Goal: Find specific page/section: Find specific page/section

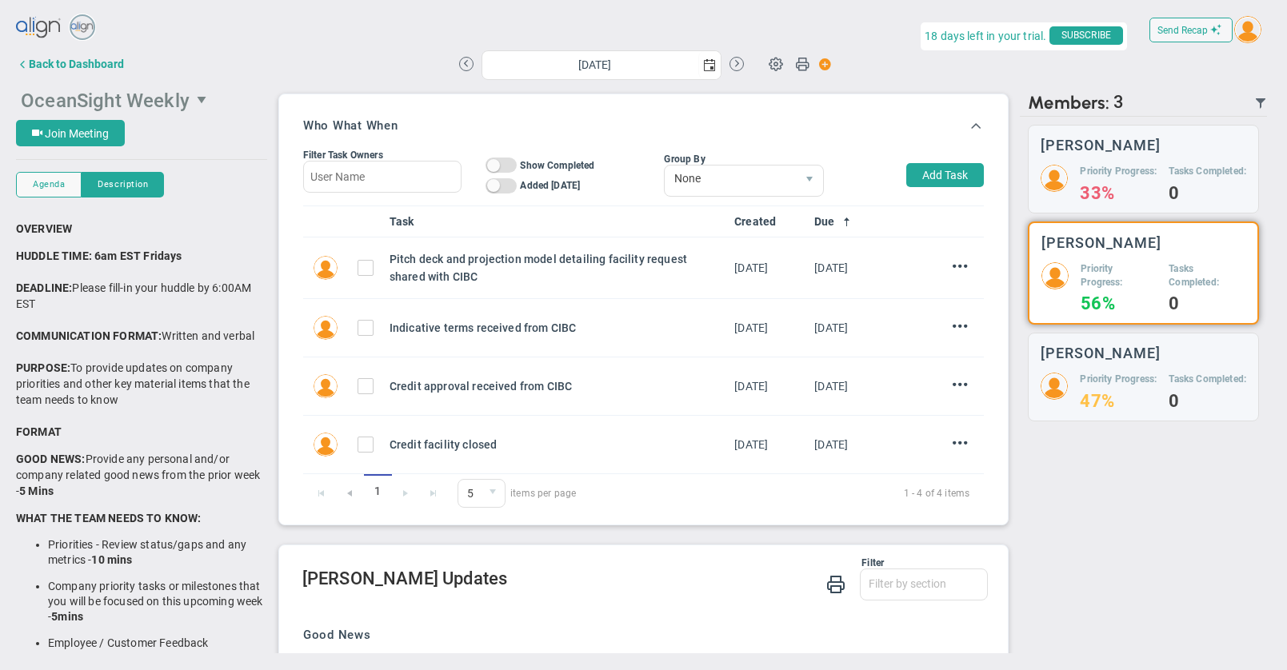
click at [67, 104] on span "OceanSight Weekly" at bounding box center [105, 101] width 169 height 22
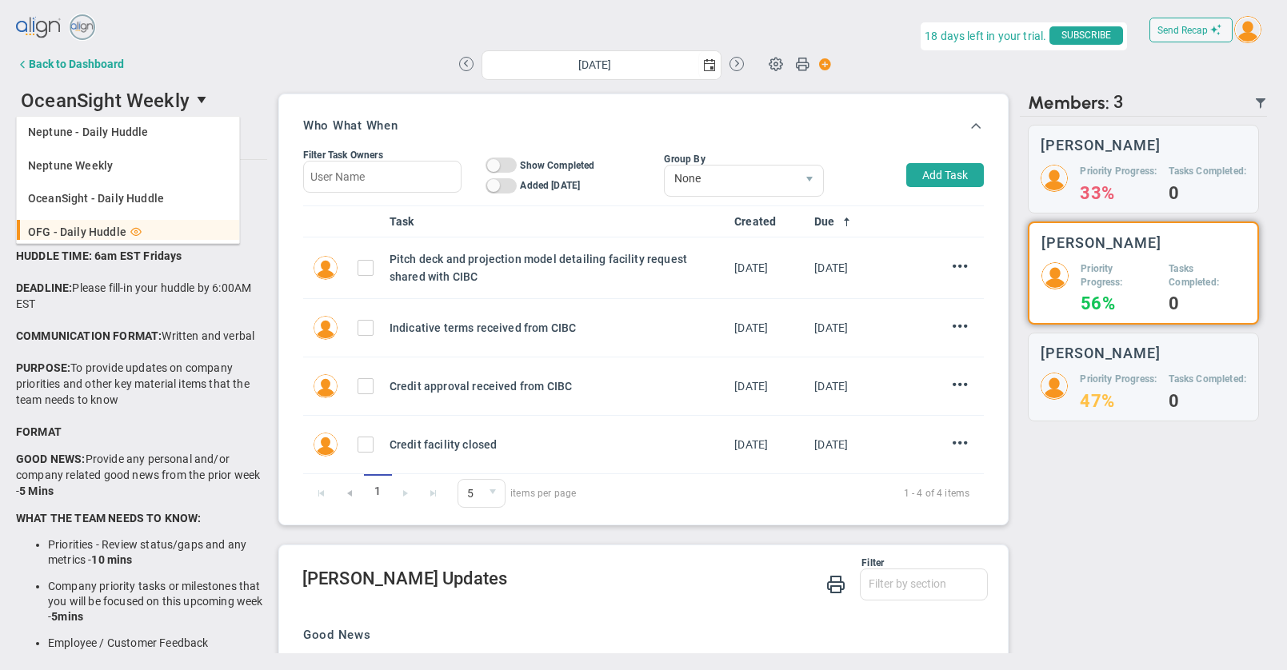
click at [78, 227] on span "OFG - Daily Huddle" at bounding box center [77, 231] width 98 height 11
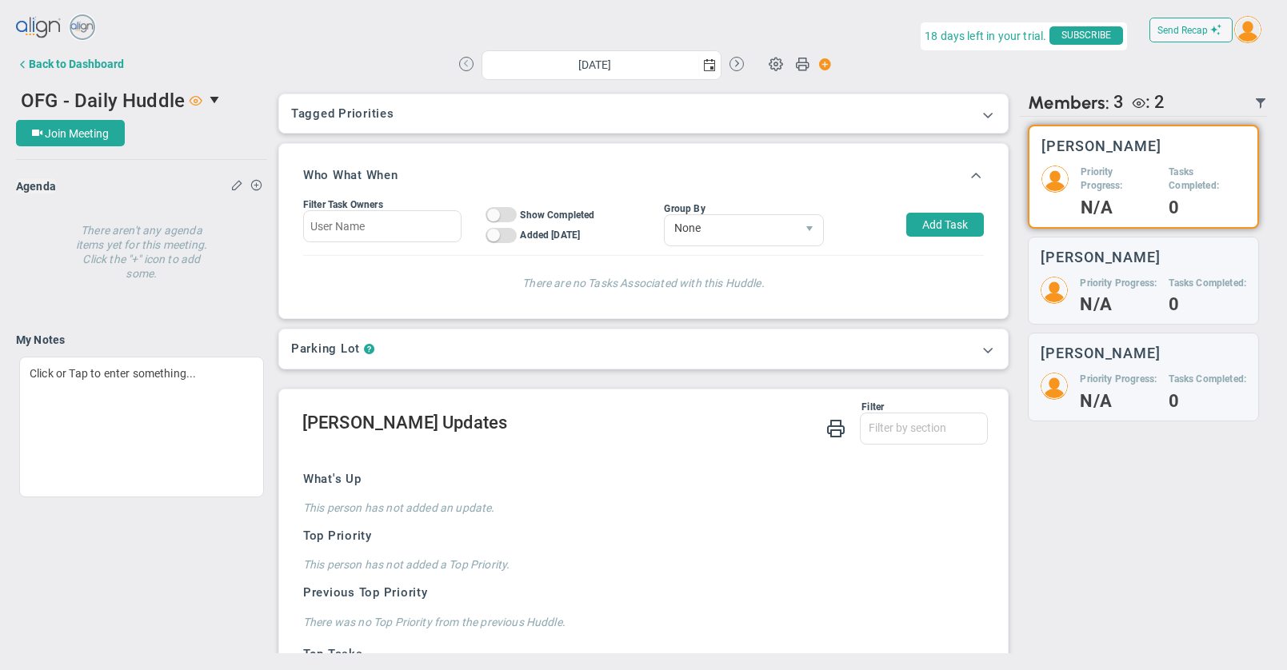
click at [466, 64] on button at bounding box center [466, 64] width 14 height 14
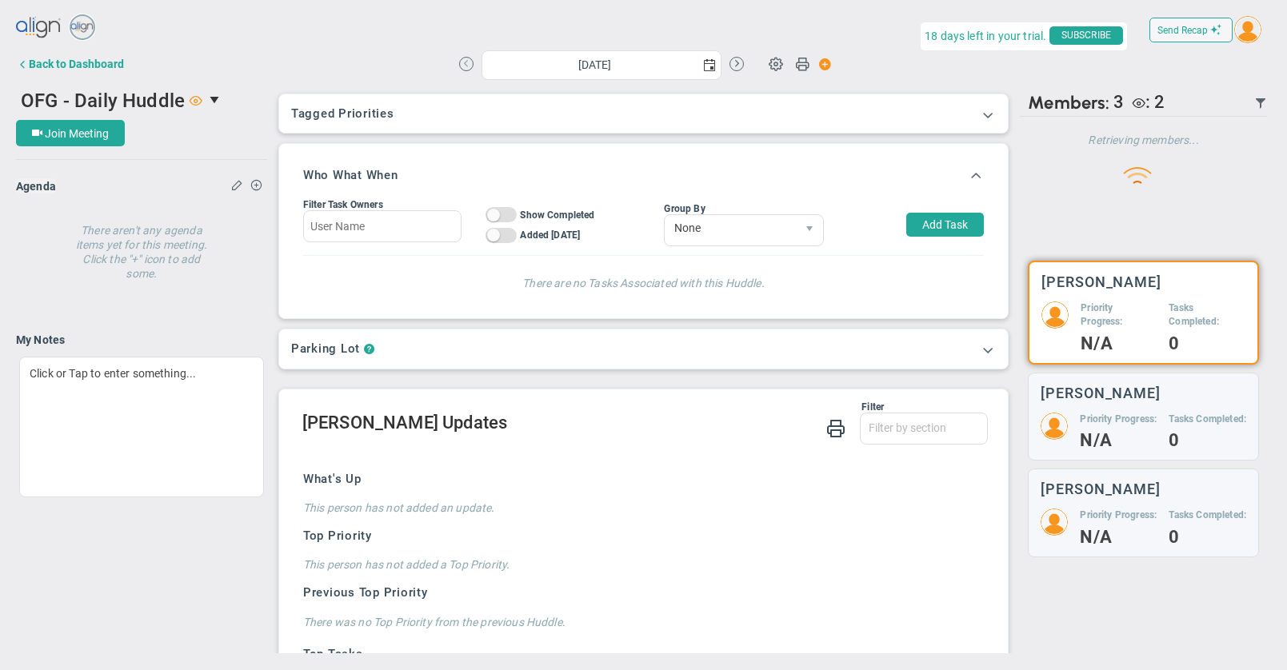
click at [466, 64] on button at bounding box center [466, 64] width 14 height 14
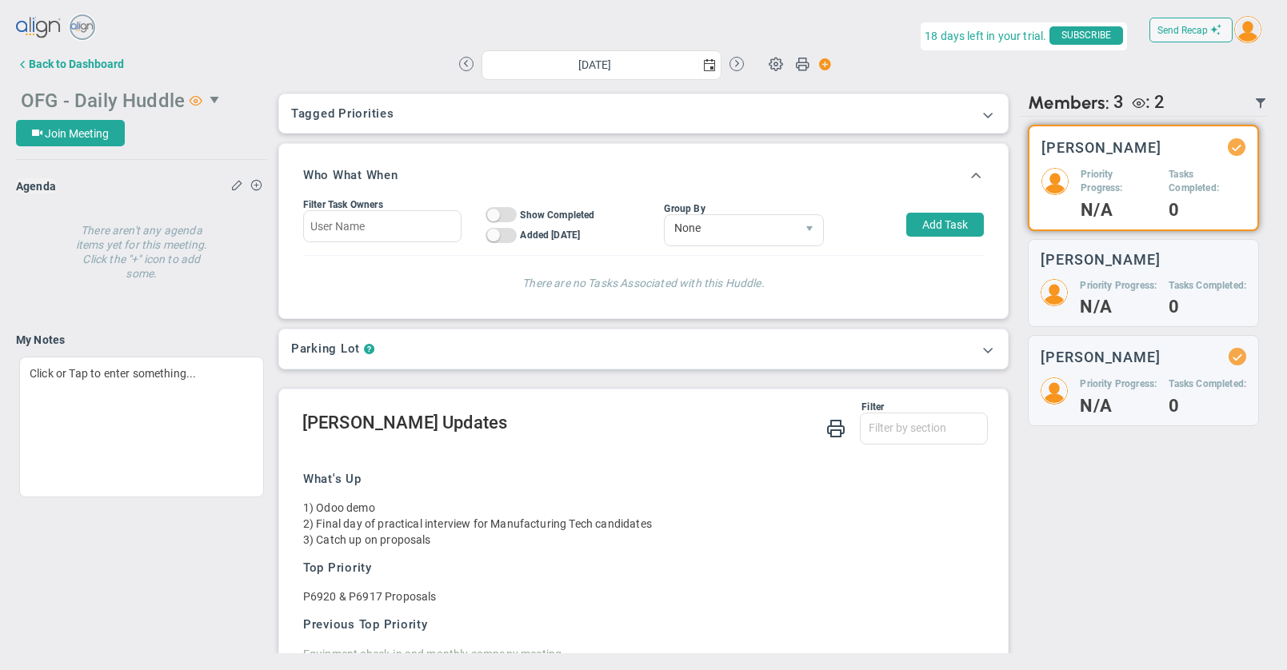
click at [118, 94] on span "OFG - Daily Huddle" at bounding box center [103, 101] width 164 height 22
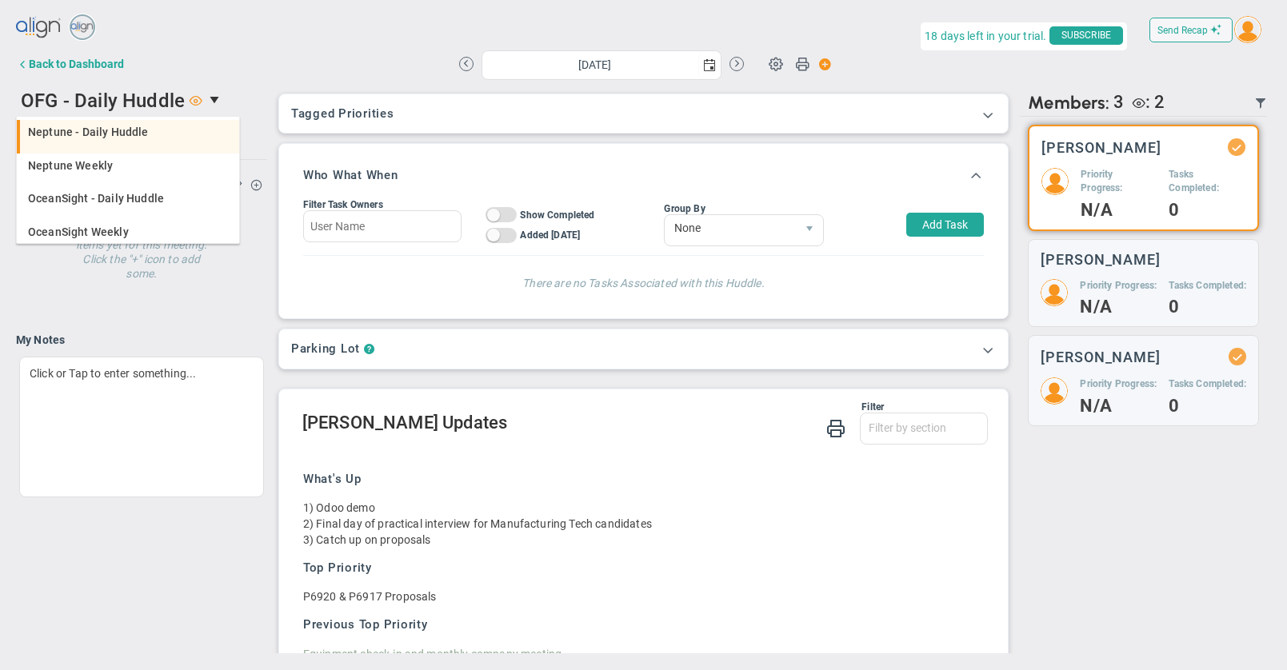
click at [117, 135] on span "Neptune - Daily Huddle" at bounding box center [88, 131] width 121 height 11
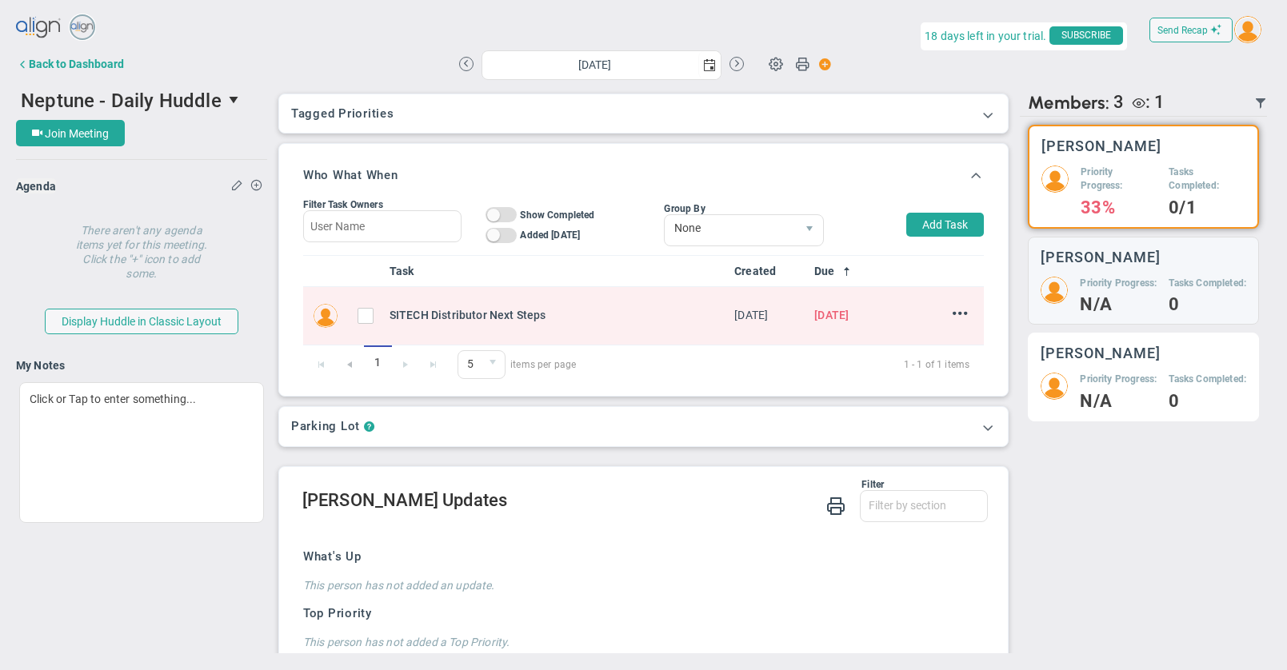
click at [1083, 386] on h5 "Priority Progress:" at bounding box center [1118, 380] width 77 height 14
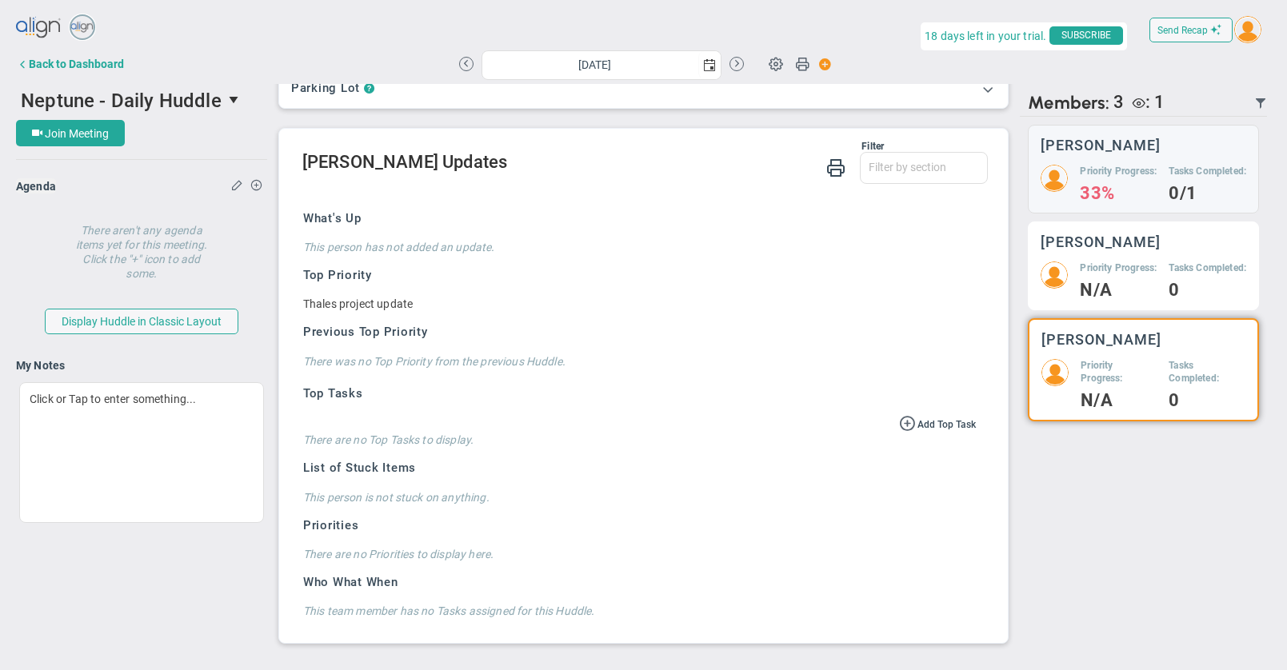
click at [1077, 298] on div "Priority Progress: N/A Tasks Completed: 0" at bounding box center [1144, 280] width 206 height 36
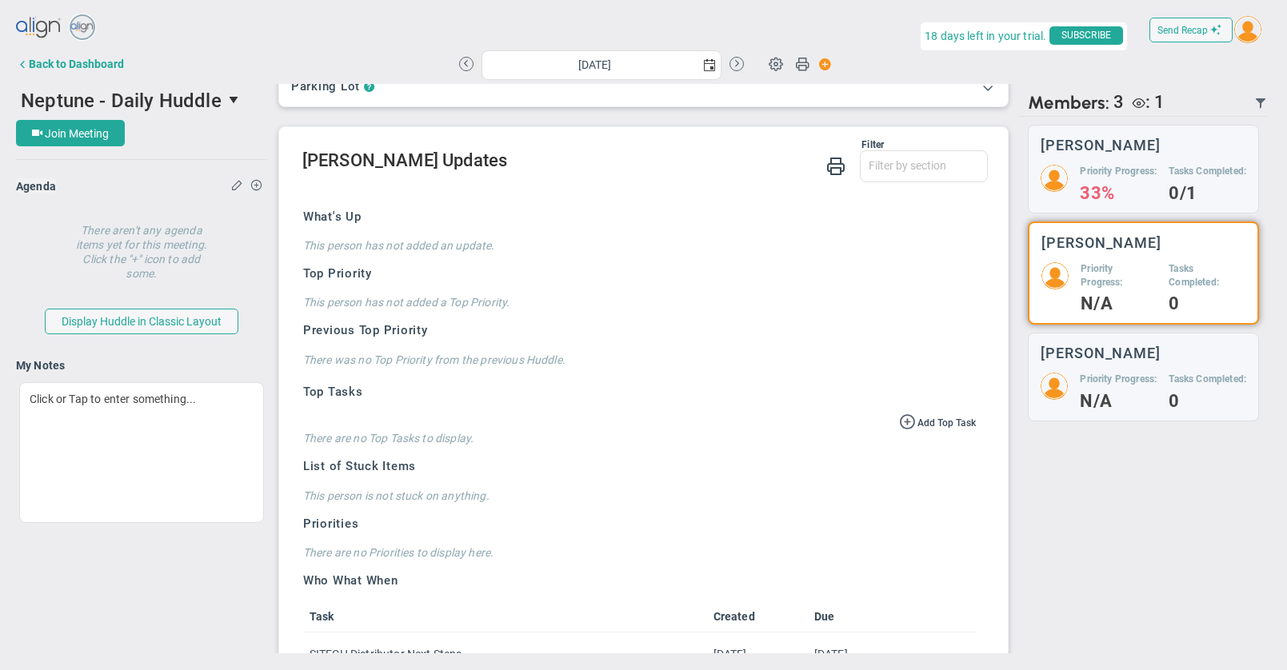
scroll to position [396, 0]
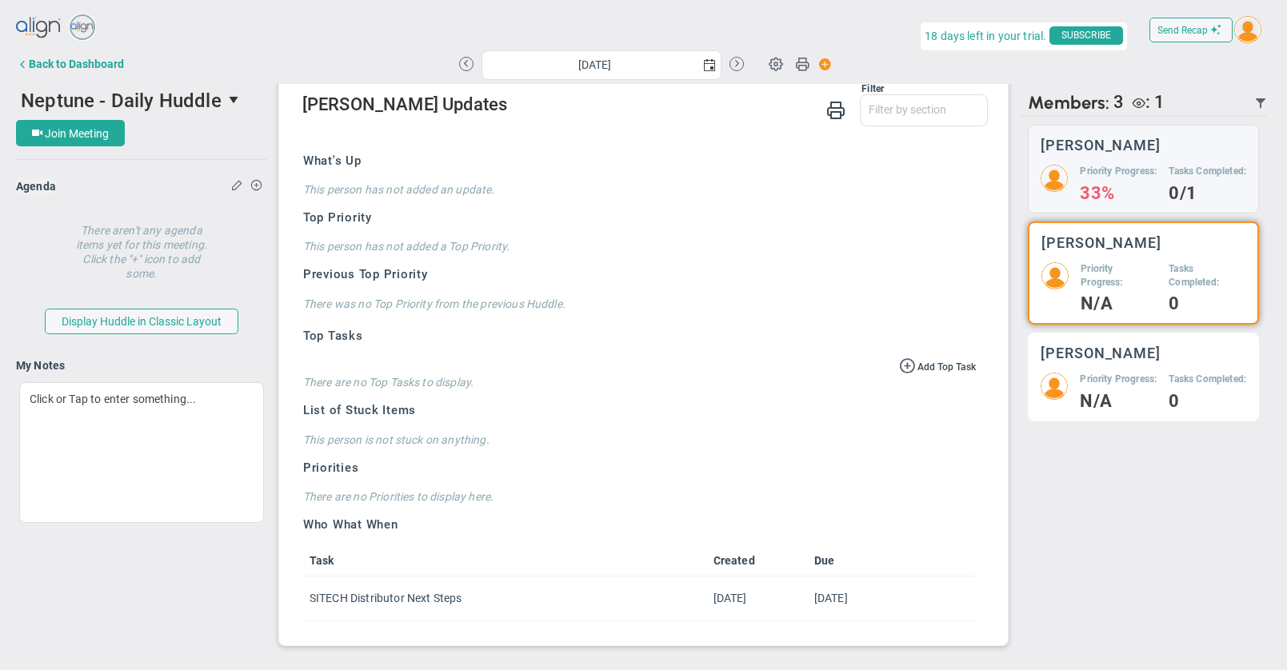
click at [1096, 383] on div "[PERSON_NAME] Priority Progress: N/A Tasks Completed: 0" at bounding box center [1143, 377] width 231 height 89
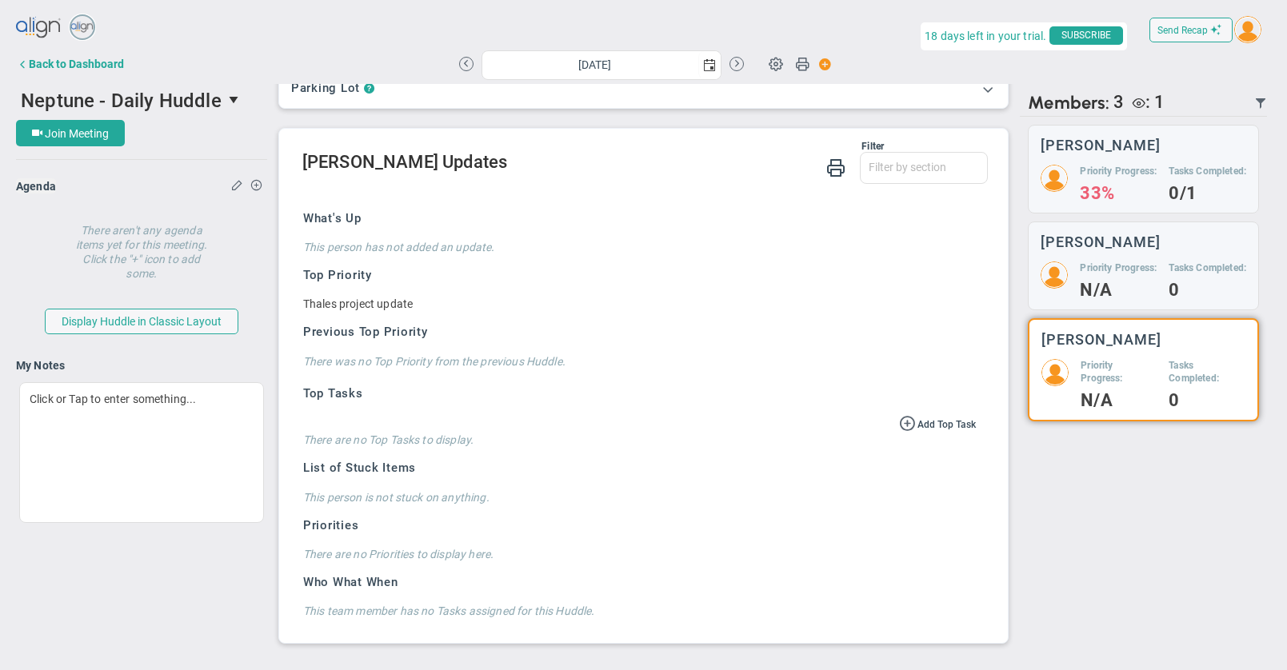
scroll to position [340, 0]
click at [466, 64] on button at bounding box center [466, 64] width 14 height 14
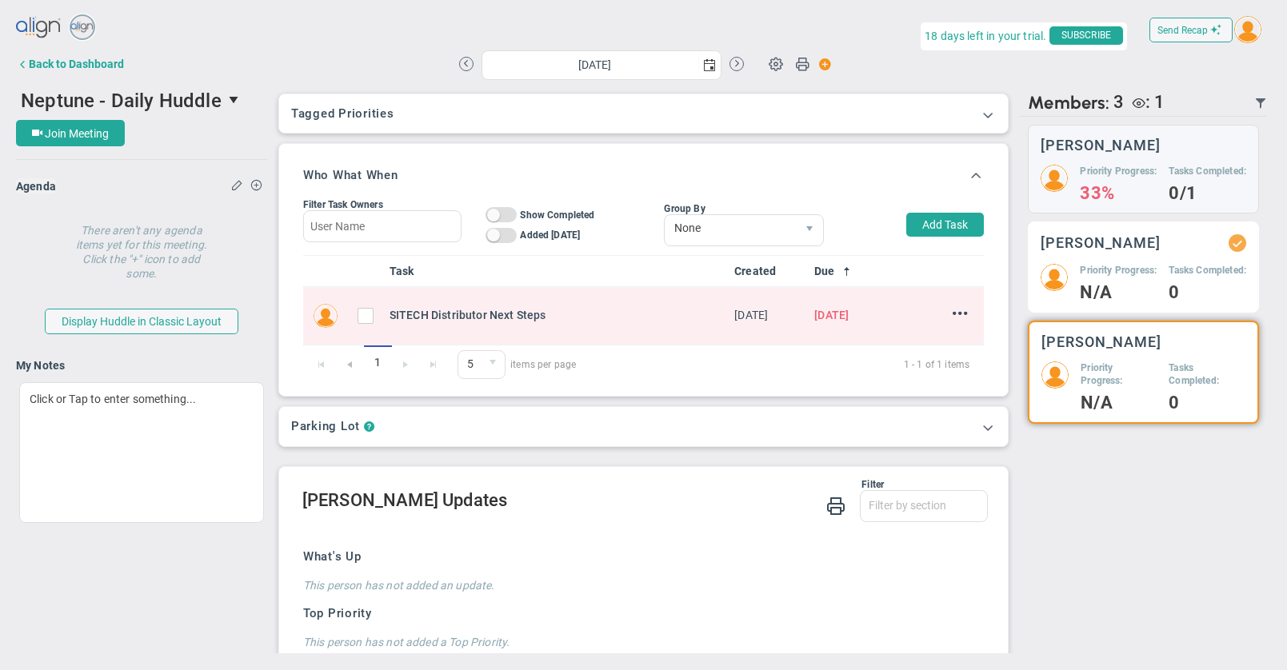
click at [1140, 270] on div "[PERSON_NAME] Priority Progress: N/A Tasks Completed: 0" at bounding box center [1143, 267] width 231 height 91
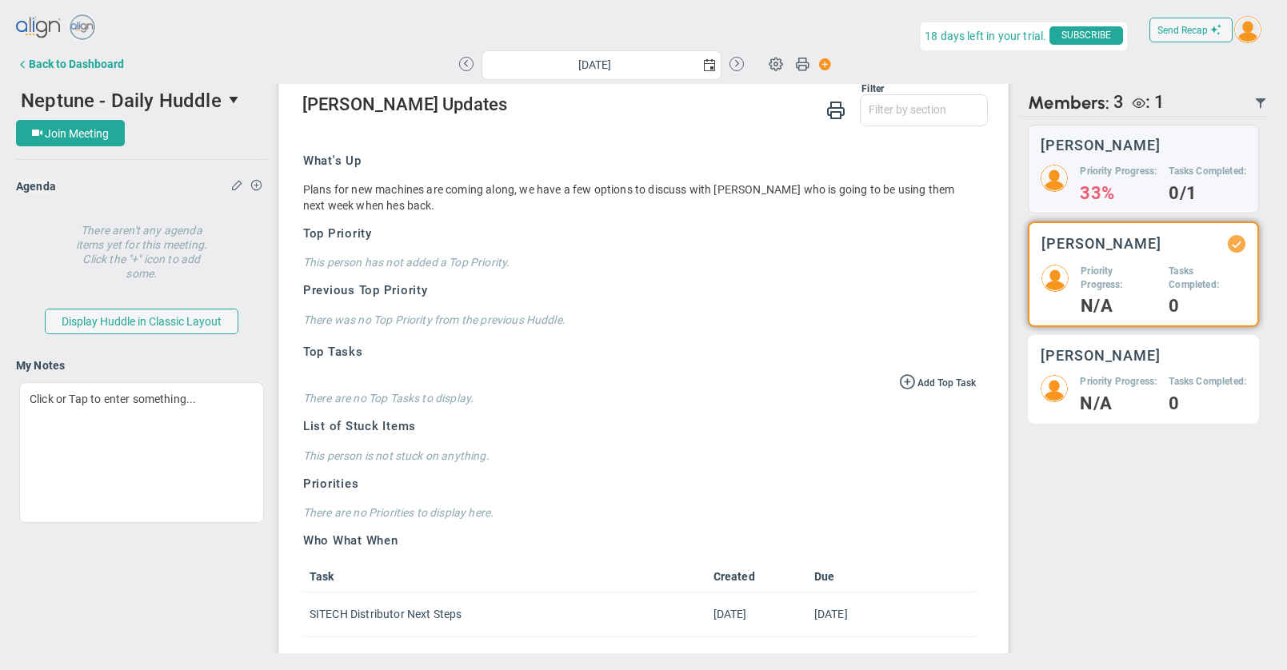
click at [1086, 388] on div "[PERSON_NAME] Priority Progress: N/A Tasks Completed: 0" at bounding box center [1143, 379] width 231 height 89
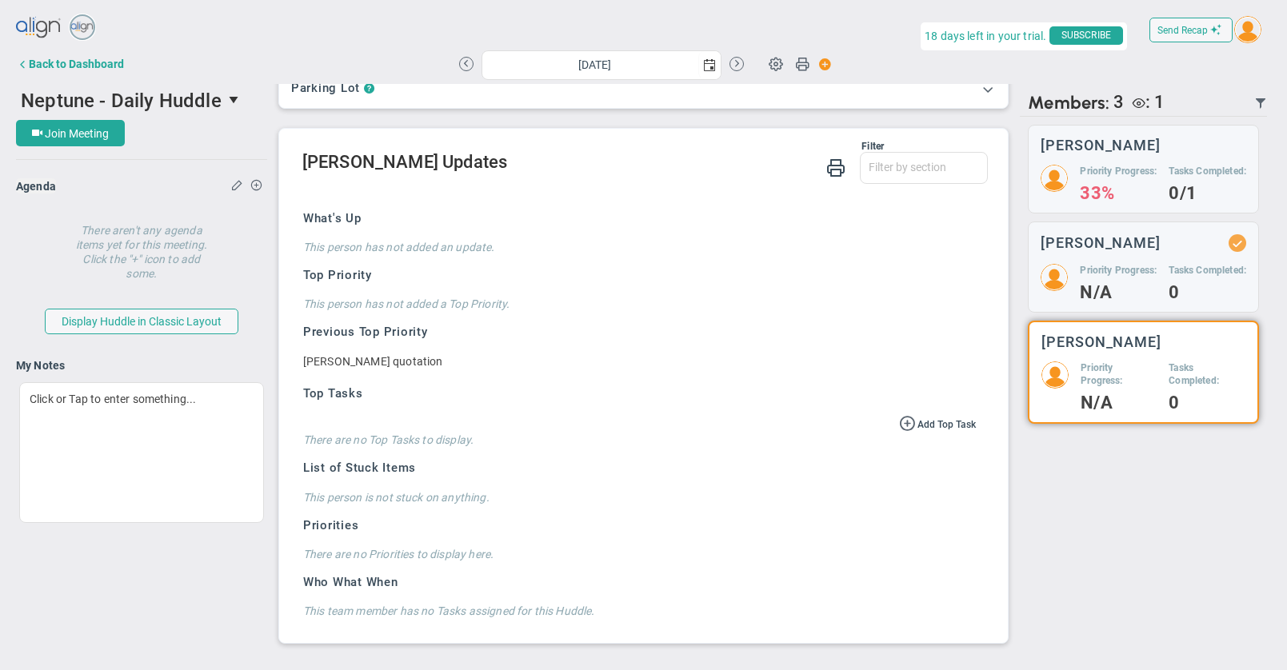
scroll to position [260, 0]
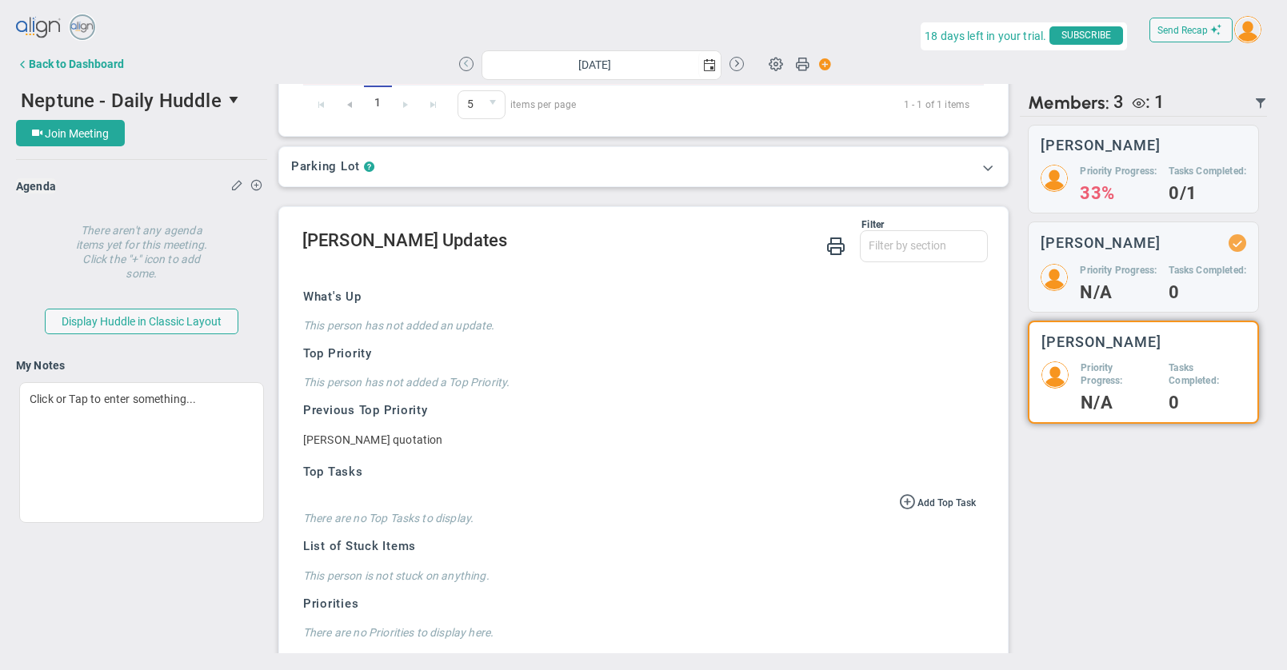
click at [465, 62] on button at bounding box center [466, 64] width 14 height 14
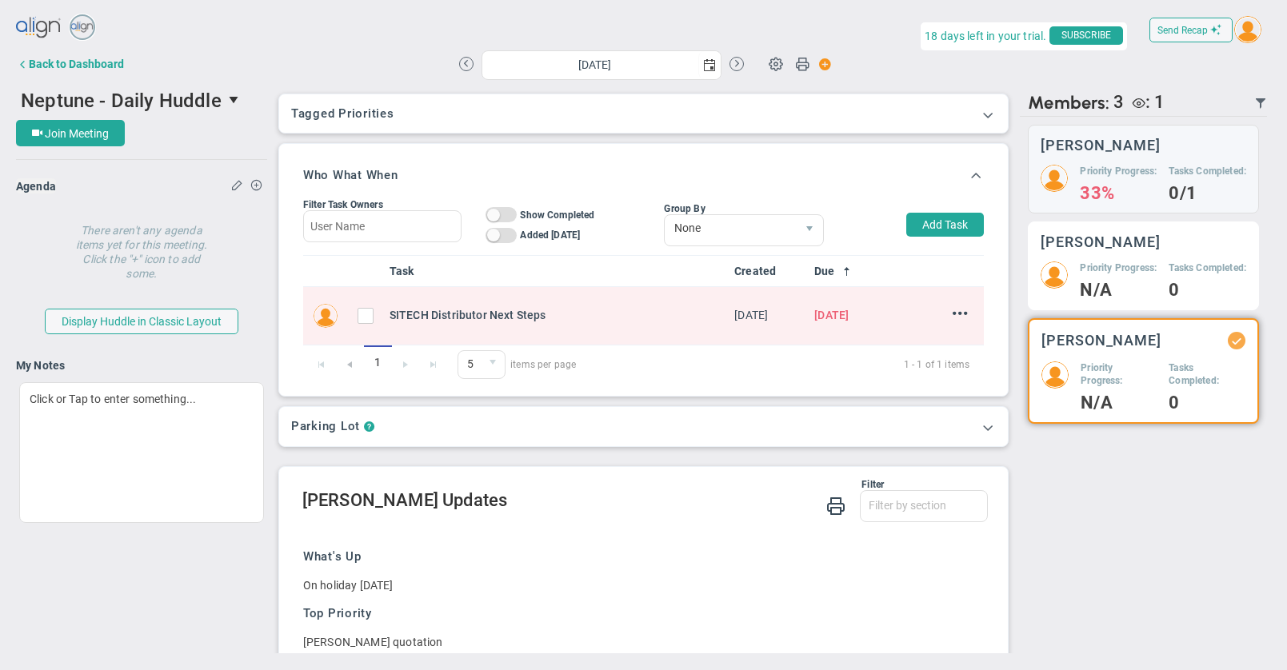
click at [1109, 268] on div "[PERSON_NAME] Priority Progress: N/A Tasks Completed: 0" at bounding box center [1143, 266] width 231 height 89
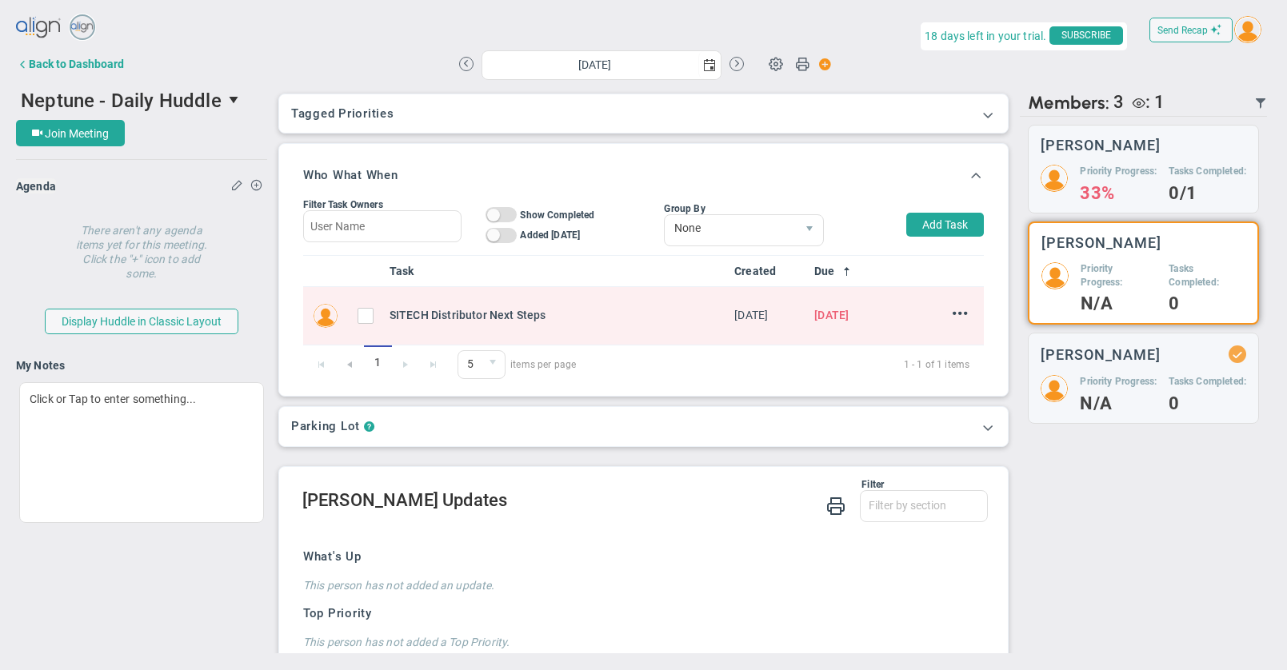
scroll to position [396, 0]
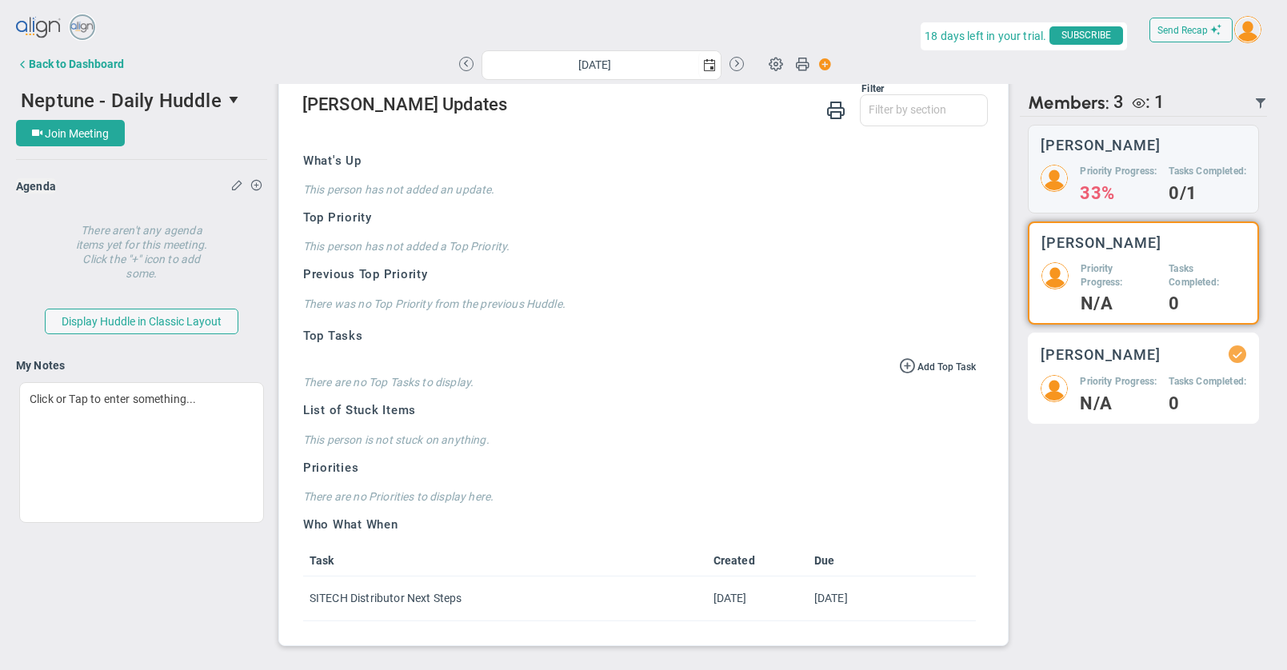
click at [1142, 385] on div "[PERSON_NAME] Priority Progress: N/A Tasks Completed: 0" at bounding box center [1143, 378] width 231 height 91
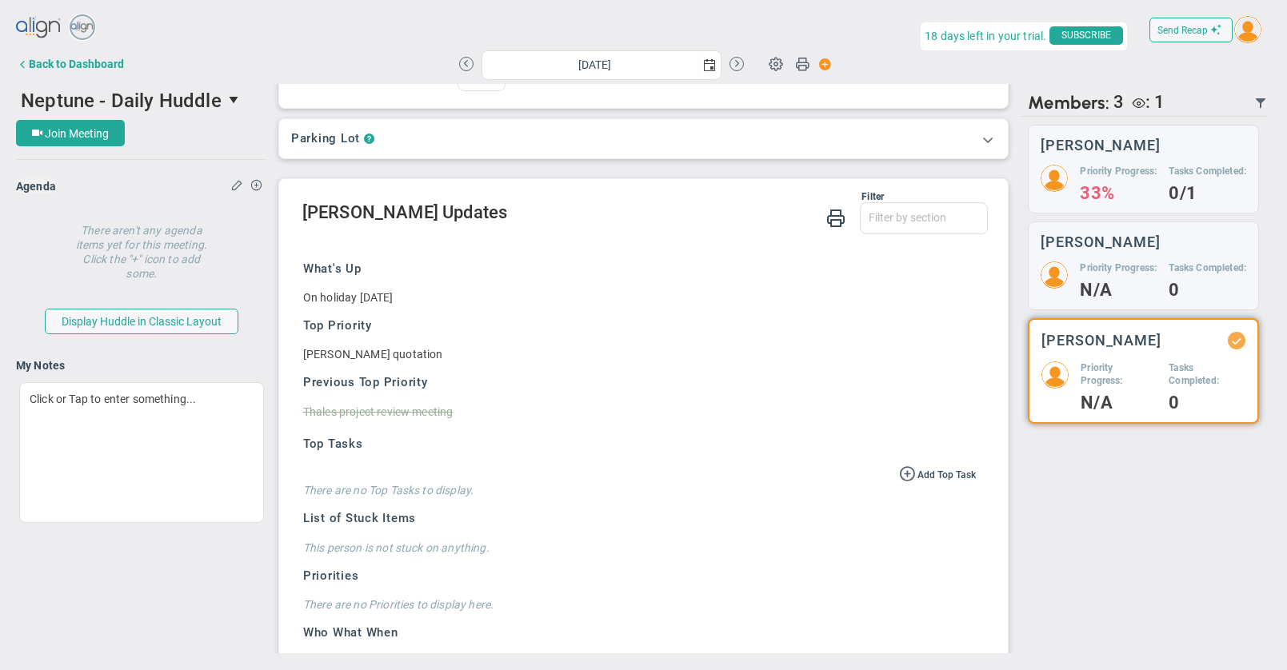
scroll to position [260, 0]
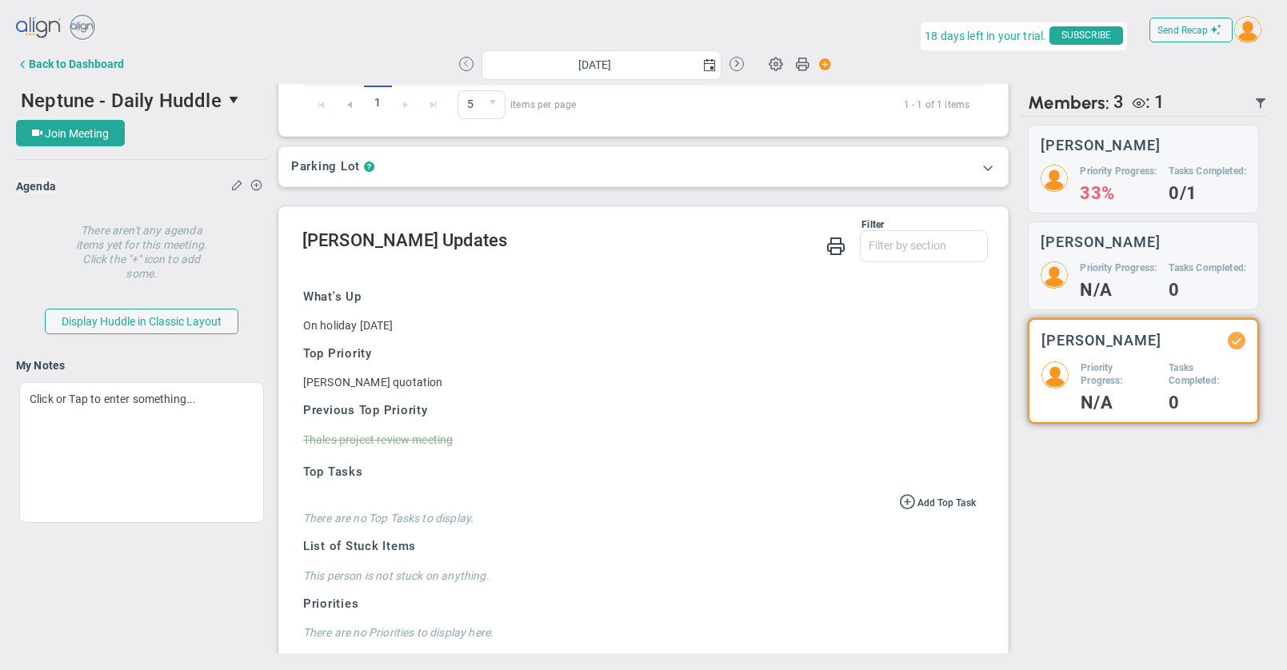
click at [459, 64] on button at bounding box center [466, 64] width 14 height 14
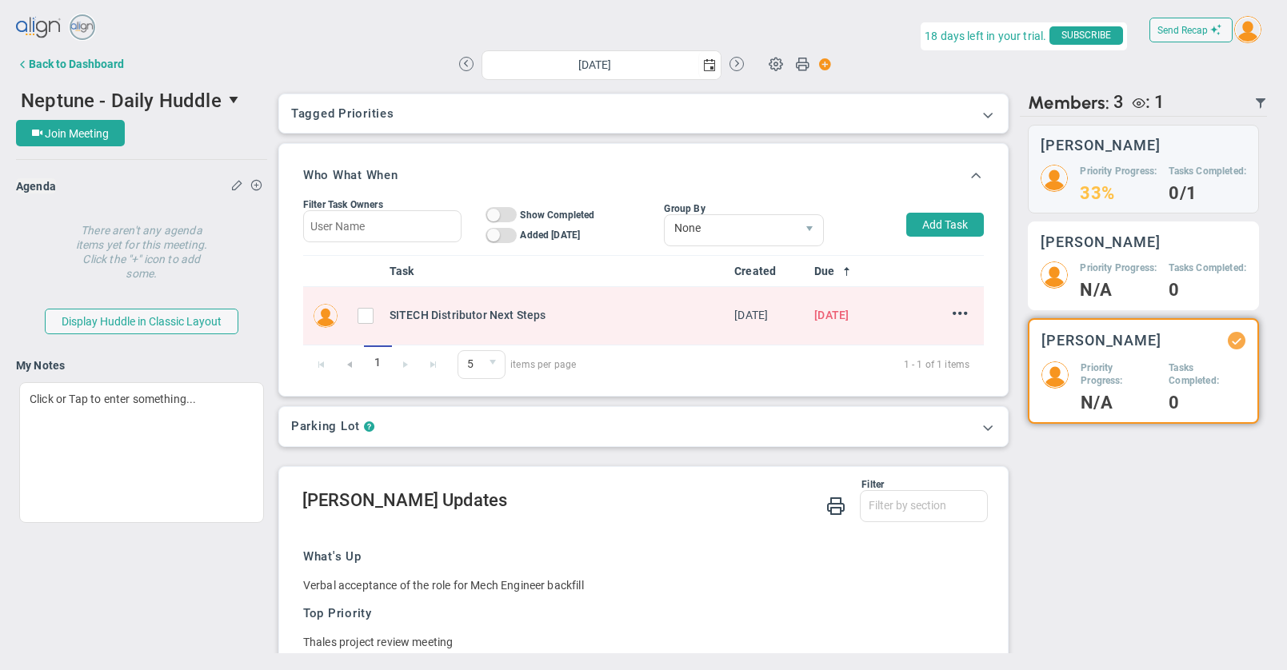
click at [1132, 275] on h5 "Priority Progress:" at bounding box center [1118, 269] width 77 height 14
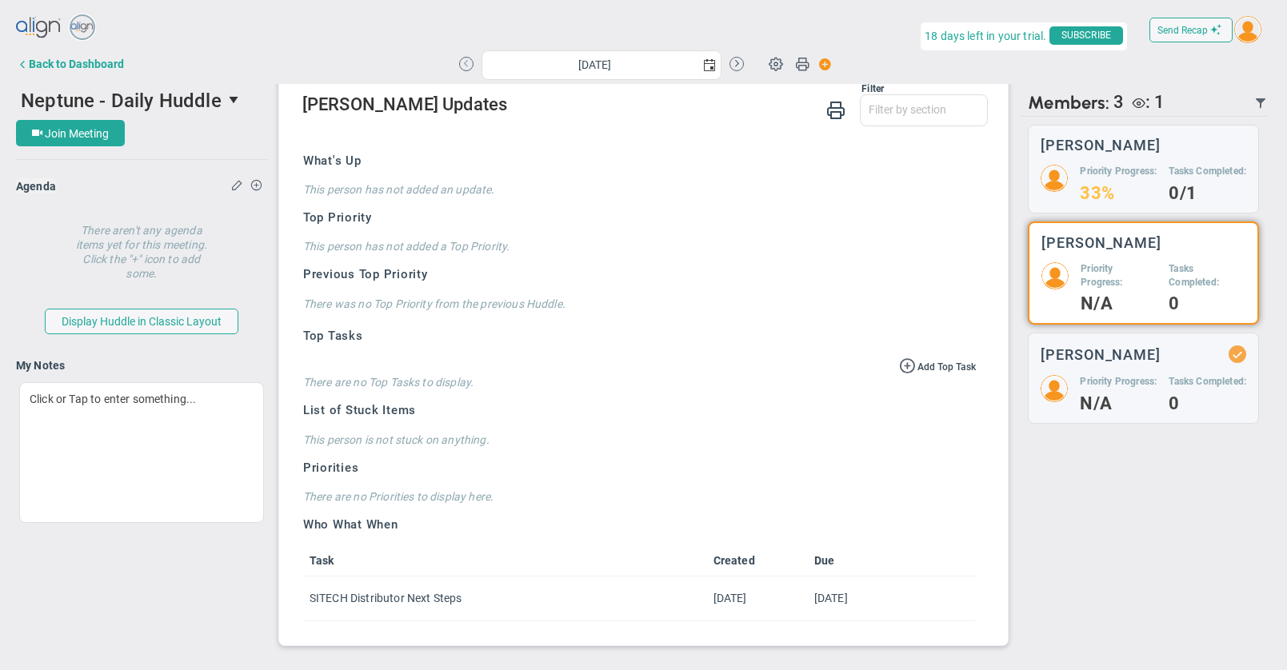
click at [468, 64] on button at bounding box center [466, 64] width 14 height 14
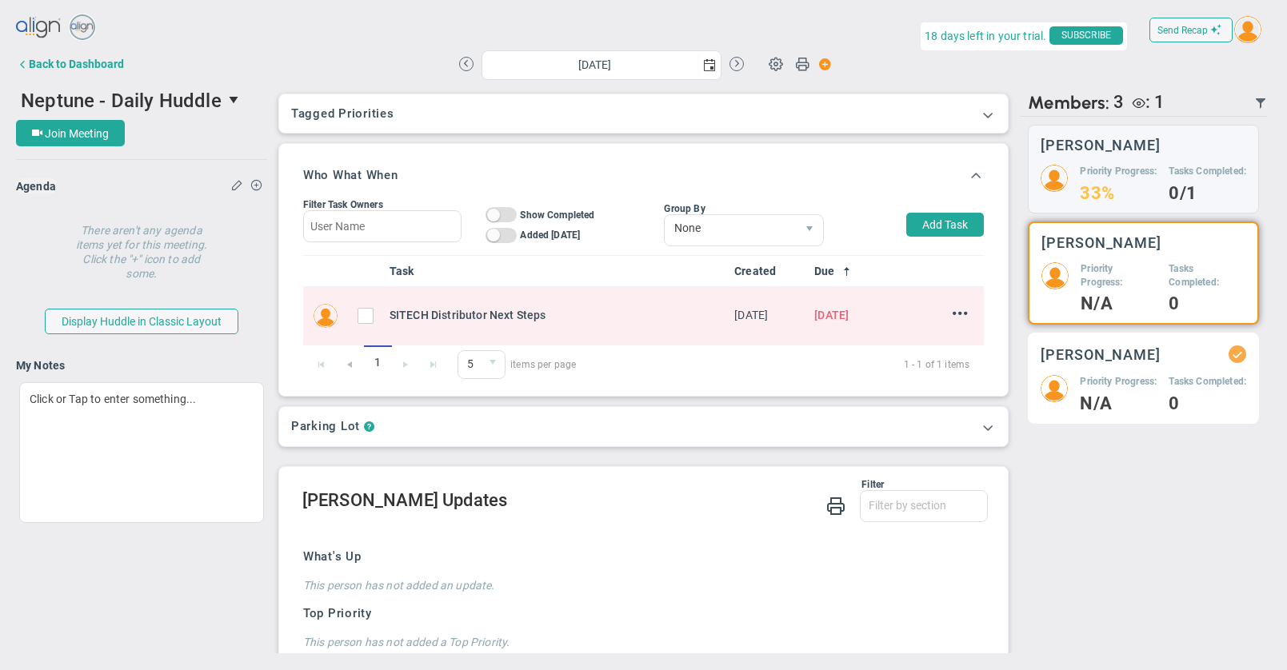
click at [1084, 385] on div "[PERSON_NAME] Priority Progress: N/A Tasks Completed: 0" at bounding box center [1143, 378] width 231 height 91
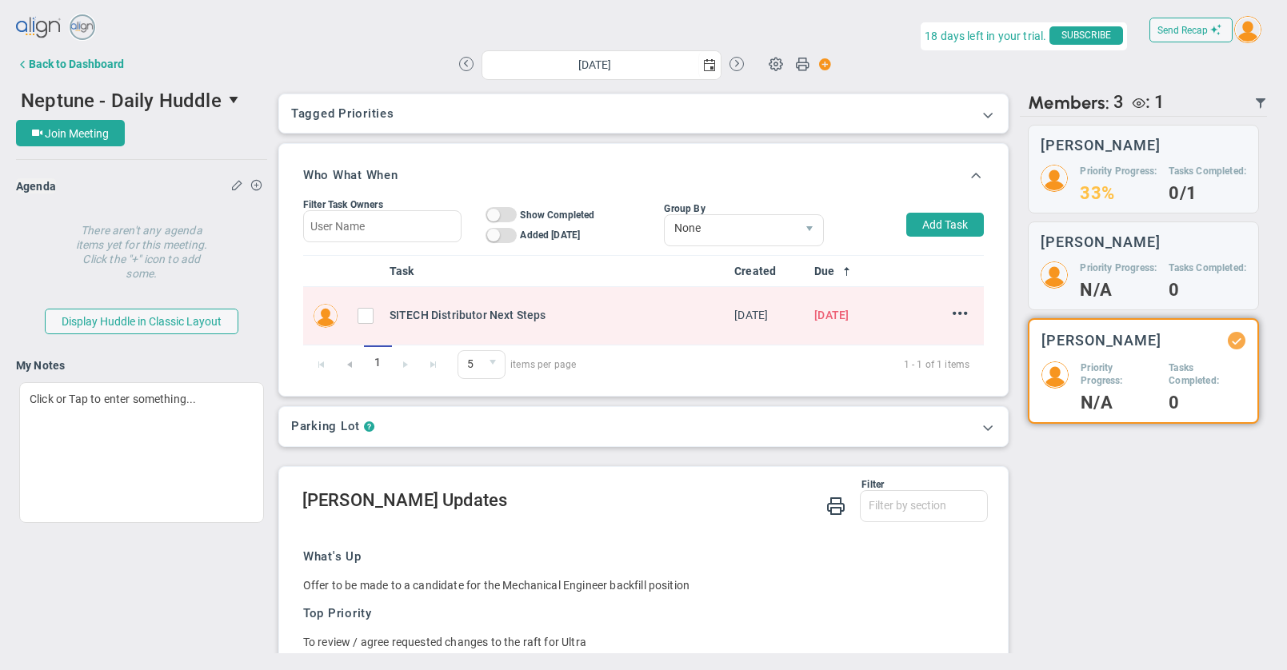
scroll to position [340, 0]
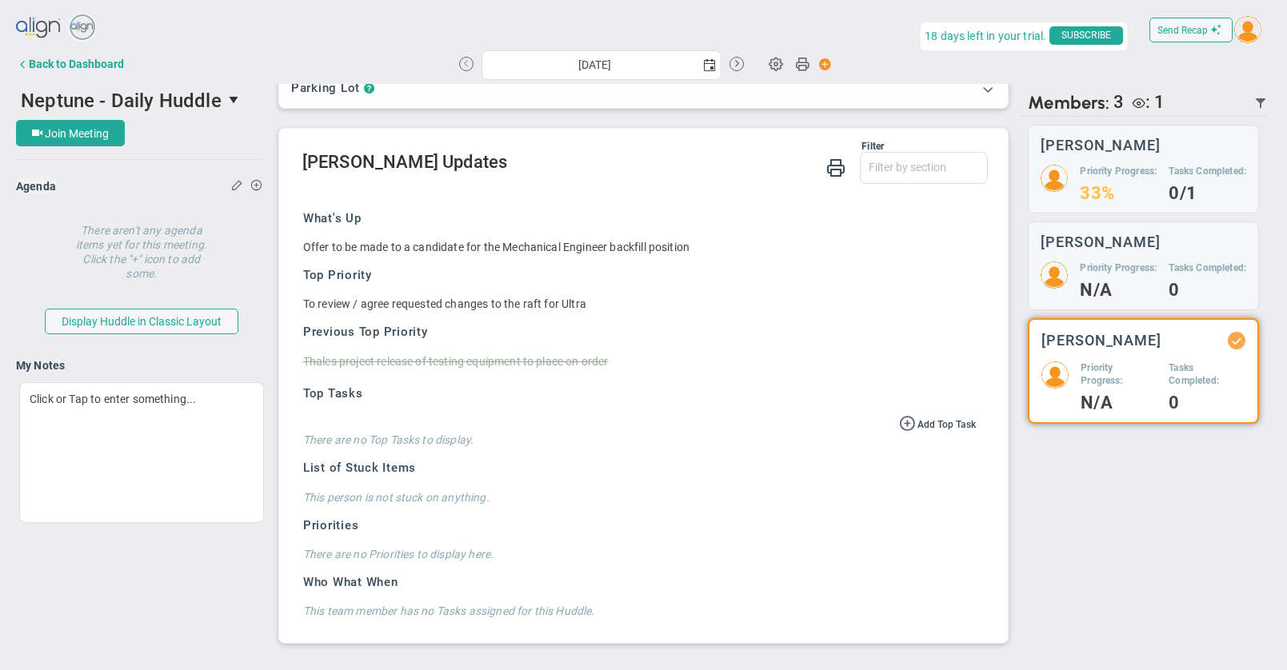
click at [465, 58] on button at bounding box center [466, 64] width 14 height 14
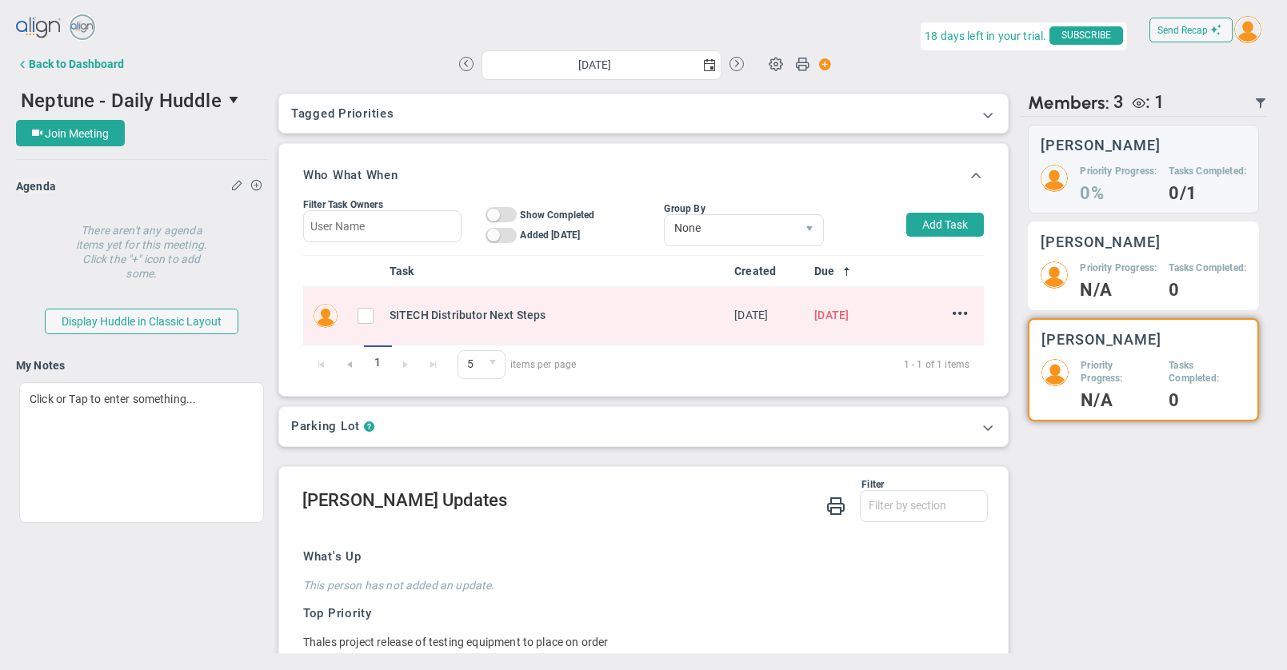
click at [1121, 275] on h5 "Priority Progress:" at bounding box center [1118, 269] width 77 height 14
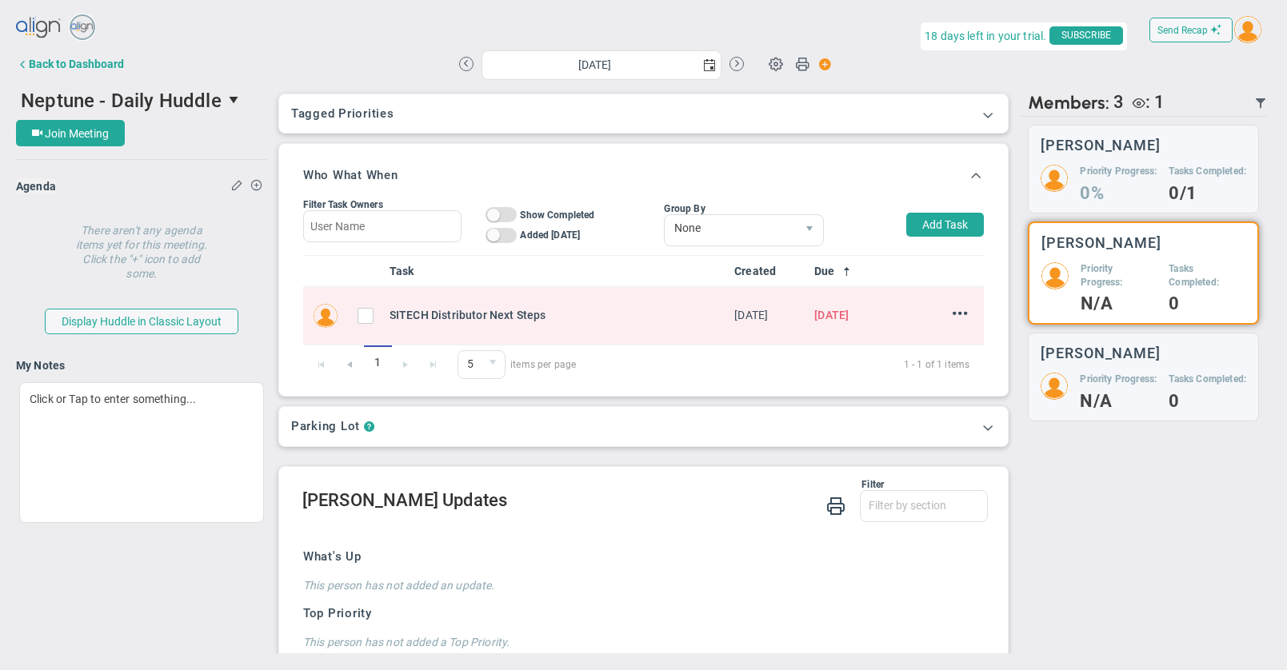
scroll to position [396, 0]
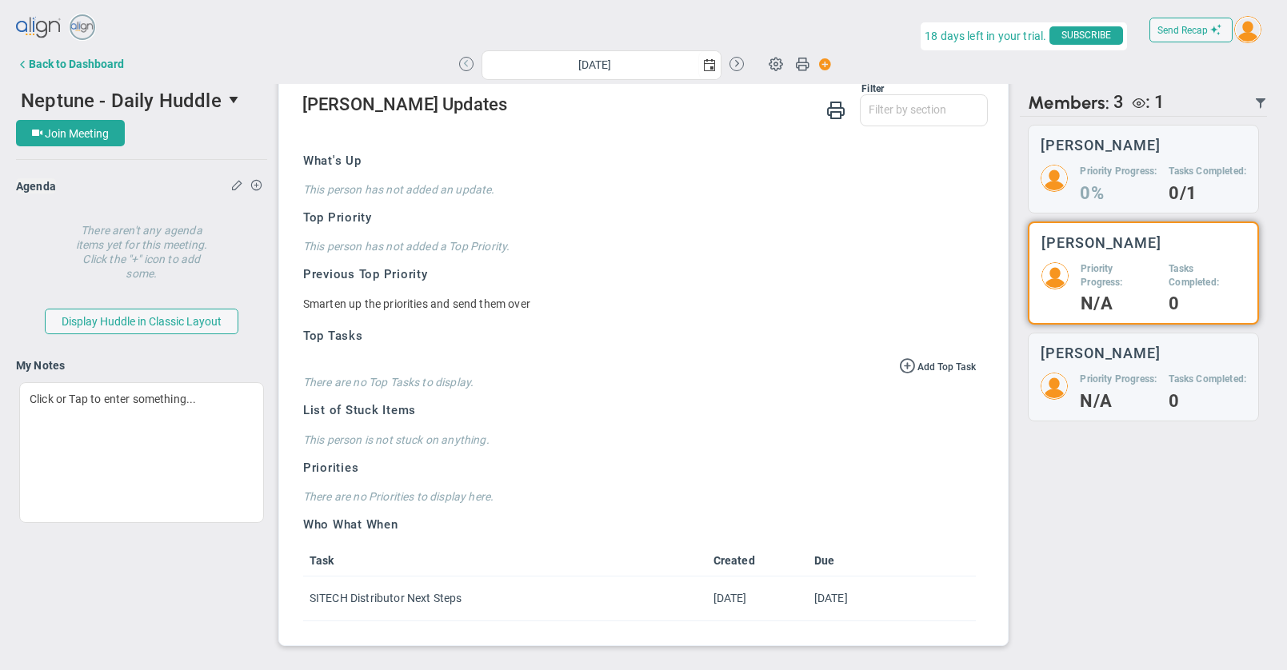
click at [467, 59] on button at bounding box center [466, 64] width 14 height 14
type input "[DATE]"
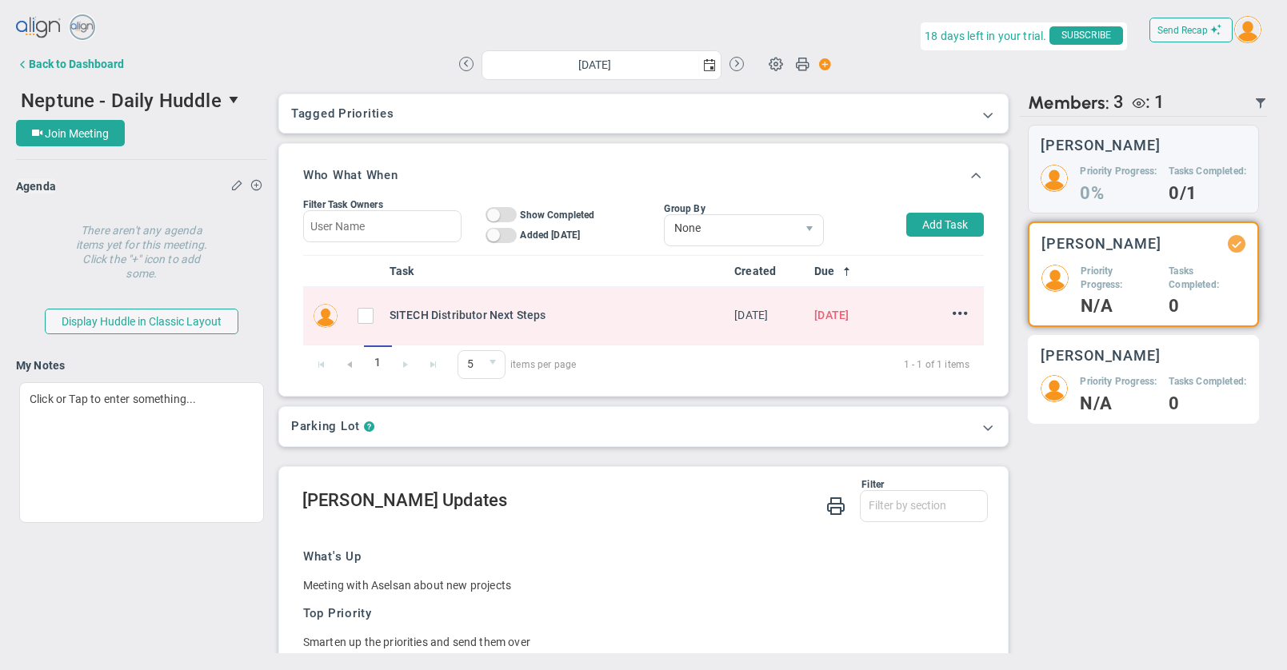
click at [1101, 363] on h3 "[PERSON_NAME]" at bounding box center [1101, 355] width 120 height 15
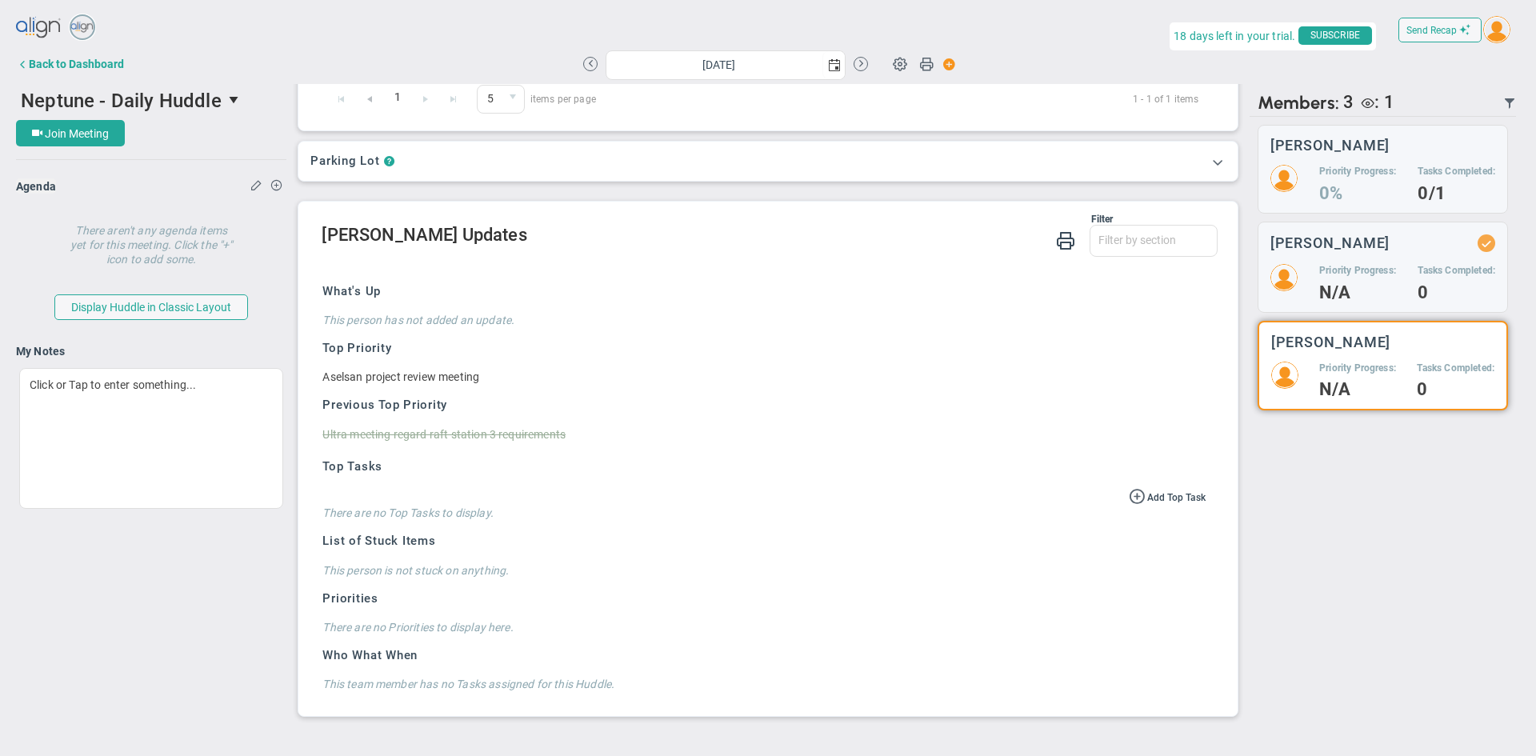
scroll to position [267, 0]
